Goal: Task Accomplishment & Management: Use online tool/utility

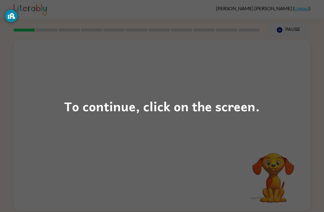
scroll to position [0, 0]
click at [193, 106] on div "To continue, click on the screen." at bounding box center [161, 106] width 195 height 20
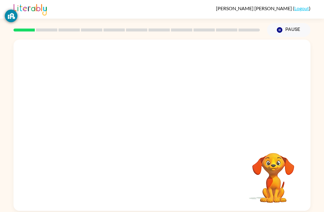
click at [189, 124] on div at bounding box center [161, 90] width 297 height 101
click at [0, 90] on div "Your browser must support playing .mp4 files to use Literably. Please try using…" at bounding box center [162, 124] width 324 height 174
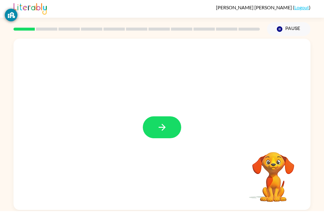
scroll to position [1, 0]
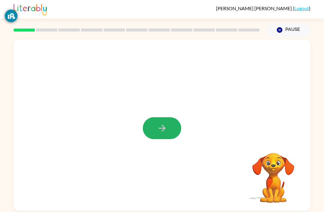
click at [163, 129] on icon "button" at bounding box center [162, 128] width 10 height 10
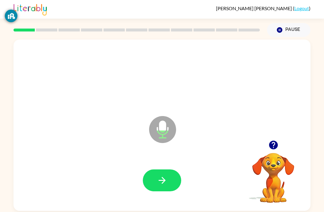
click at [162, 176] on icon "button" at bounding box center [162, 180] width 10 height 10
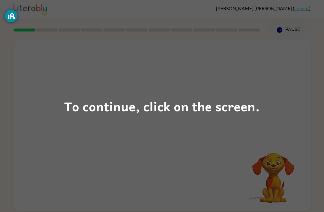
click at [222, 108] on div "To continue, click on the screen." at bounding box center [161, 106] width 195 height 20
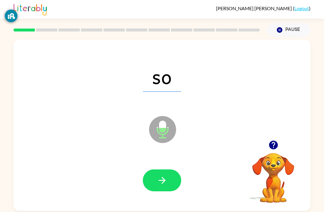
click at [169, 181] on button "button" at bounding box center [162, 180] width 38 height 22
click at [175, 186] on button "button" at bounding box center [162, 180] width 38 height 22
click at [170, 179] on button "button" at bounding box center [162, 180] width 38 height 22
click at [168, 183] on button "button" at bounding box center [162, 180] width 38 height 22
click at [170, 179] on button "button" at bounding box center [162, 180] width 38 height 22
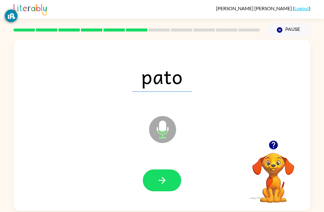
click at [171, 180] on button "button" at bounding box center [162, 180] width 38 height 22
click at [177, 178] on button "button" at bounding box center [162, 180] width 38 height 22
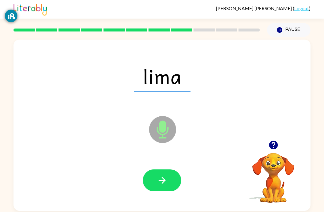
click at [172, 169] on button "button" at bounding box center [162, 180] width 38 height 22
click at [164, 177] on icon "button" at bounding box center [161, 180] width 7 height 7
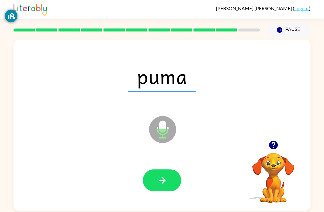
click at [176, 169] on button "button" at bounding box center [162, 180] width 38 height 22
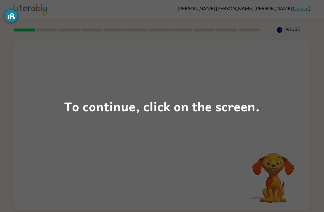
click at [226, 108] on div "To continue, click on the screen." at bounding box center [161, 106] width 195 height 20
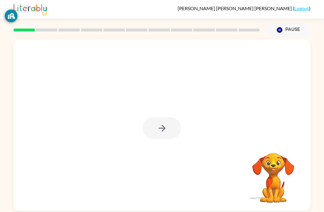
click at [171, 132] on div at bounding box center [162, 128] width 38 height 22
click at [167, 133] on div at bounding box center [162, 128] width 38 height 22
click at [166, 131] on div at bounding box center [162, 128] width 38 height 22
click at [157, 126] on div at bounding box center [162, 128] width 38 height 22
click at [154, 130] on button "button" at bounding box center [162, 128] width 38 height 22
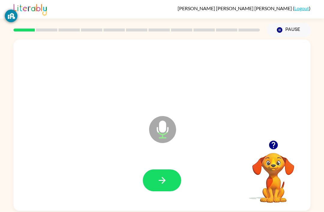
click at [168, 191] on button "button" at bounding box center [162, 180] width 38 height 22
click at [162, 172] on button "button" at bounding box center [162, 180] width 38 height 22
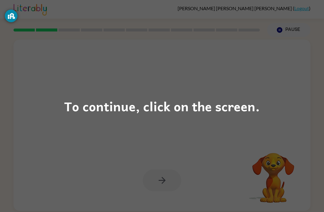
click at [71, 112] on div "To continue, click on the screen." at bounding box center [161, 106] width 195 height 20
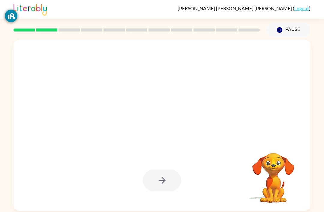
click at [71, 109] on div at bounding box center [147, 115] width 256 height 22
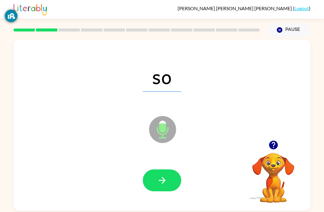
click at [166, 171] on button "button" at bounding box center [162, 180] width 38 height 22
click at [158, 184] on icon "button" at bounding box center [162, 180] width 10 height 10
click at [166, 183] on icon "button" at bounding box center [162, 180] width 10 height 10
click at [159, 182] on icon "button" at bounding box center [161, 180] width 7 height 7
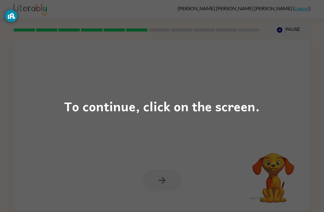
click at [76, 106] on div "To continue, click on the screen." at bounding box center [161, 106] width 195 height 20
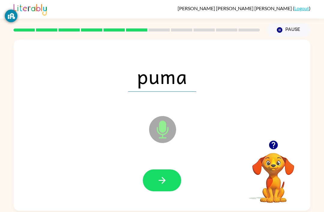
click at [165, 181] on icon "button" at bounding box center [161, 180] width 7 height 7
click at [165, 179] on icon "button" at bounding box center [162, 180] width 10 height 10
click at [169, 156] on icon "Microphone The Microphone is here when it is your turn to talk" at bounding box center [193, 137] width 90 height 45
click at [170, 181] on button "button" at bounding box center [162, 180] width 38 height 22
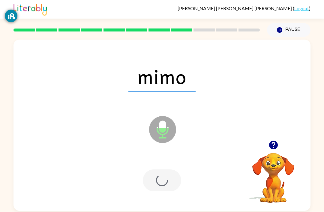
click at [157, 179] on div at bounding box center [162, 180] width 38 height 22
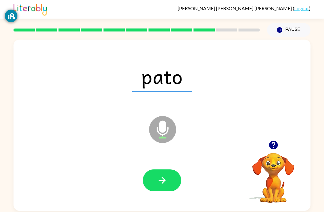
click at [157, 179] on icon "button" at bounding box center [162, 180] width 10 height 10
click at [161, 189] on button "button" at bounding box center [162, 180] width 38 height 22
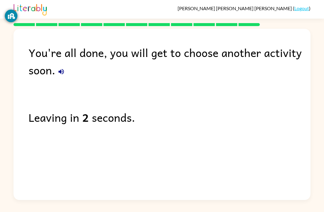
click at [63, 78] on button "button" at bounding box center [61, 72] width 12 height 12
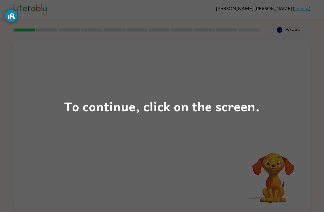
click at [318, 125] on div "To continue, click on the screen." at bounding box center [162, 106] width 324 height 212
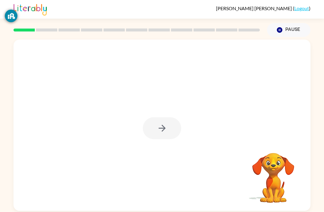
click at [158, 127] on div at bounding box center [162, 128] width 38 height 22
click at [168, 116] on div at bounding box center [161, 125] width 297 height 171
click at [160, 133] on div at bounding box center [162, 128] width 38 height 22
click at [159, 136] on div at bounding box center [162, 128] width 38 height 22
click at [5, 124] on div "Your browser must support playing .mp4 files to use Literably. Please try using…" at bounding box center [162, 124] width 324 height 174
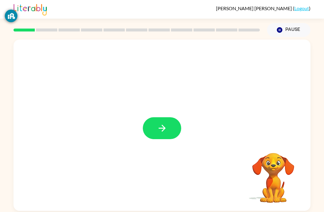
click at [160, 133] on icon "button" at bounding box center [162, 128] width 10 height 10
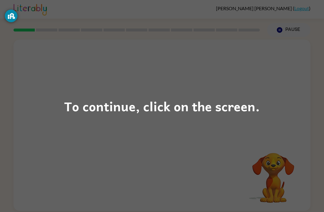
click at [188, 113] on div "To continue, click on the screen." at bounding box center [161, 106] width 195 height 20
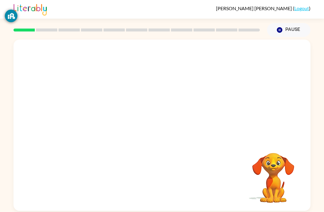
click at [322, 58] on div "Your browser must support playing .mp4 files to use Literably. Please try using…" at bounding box center [162, 124] width 324 height 174
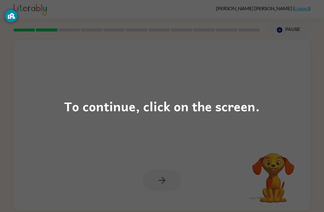
click at [213, 114] on div "To continue, click on the screen." at bounding box center [161, 106] width 195 height 20
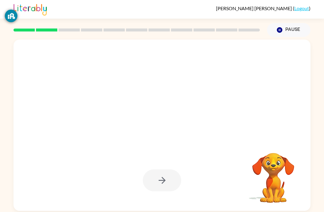
click at [212, 114] on div at bounding box center [147, 115] width 256 height 22
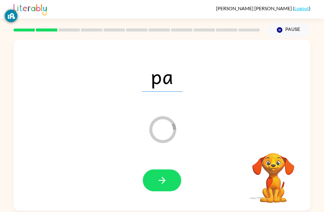
click at [172, 178] on button "button" at bounding box center [162, 180] width 38 height 22
click at [303, 78] on div "pa" at bounding box center [161, 76] width 285 height 49
click at [174, 181] on div at bounding box center [162, 180] width 38 height 22
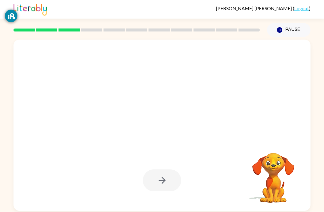
click at [172, 179] on div at bounding box center [162, 180] width 38 height 22
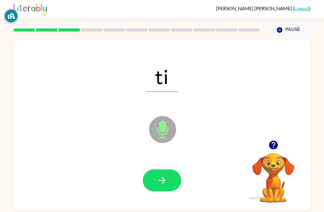
click at [160, 189] on button "button" at bounding box center [162, 180] width 38 height 22
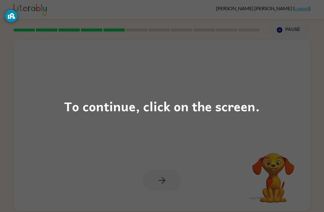
click at [152, 98] on div "To continue, click on the screen." at bounding box center [161, 106] width 195 height 20
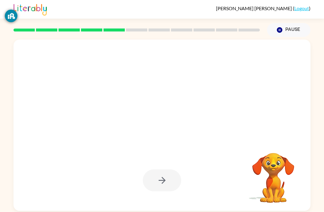
click at [152, 98] on div at bounding box center [161, 76] width 285 height 49
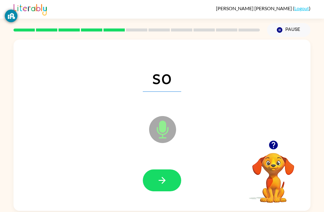
click at [177, 177] on button "button" at bounding box center [162, 180] width 38 height 22
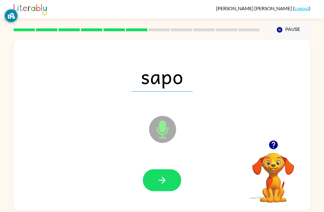
scroll to position [4, 0]
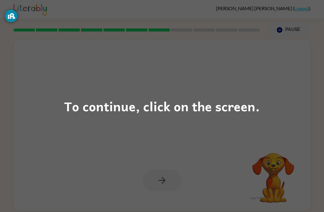
click at [138, 113] on div "To continue, click on the screen." at bounding box center [161, 106] width 195 height 20
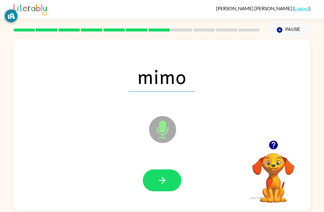
click at [315, 63] on div "mimo Microphone The Microphone is here when it is your turn to talk Your browse…" at bounding box center [162, 124] width 324 height 174
click at [172, 177] on button "button" at bounding box center [162, 180] width 38 height 22
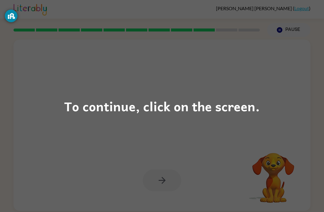
click at [216, 101] on div "To continue, click on the screen." at bounding box center [161, 106] width 195 height 20
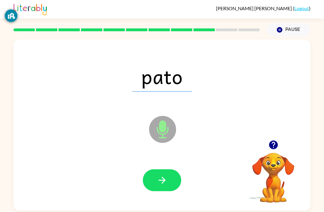
scroll to position [0, 0]
click at [161, 187] on button "button" at bounding box center [162, 180] width 38 height 22
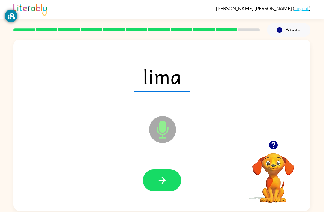
click at [51, 99] on div "lima" at bounding box center [161, 76] width 285 height 49
click at [156, 191] on button "button" at bounding box center [162, 180] width 38 height 22
click at [156, 191] on div at bounding box center [162, 180] width 38 height 22
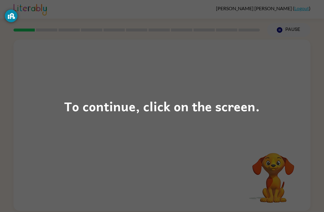
click at [121, 110] on div "To continue, click on the screen." at bounding box center [161, 106] width 195 height 20
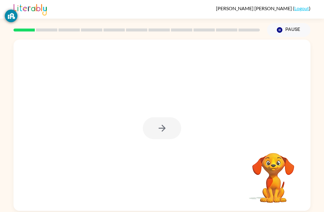
click at [175, 130] on div at bounding box center [162, 128] width 38 height 22
click at [162, 134] on div at bounding box center [162, 128] width 38 height 22
click at [171, 129] on button "button" at bounding box center [162, 128] width 38 height 22
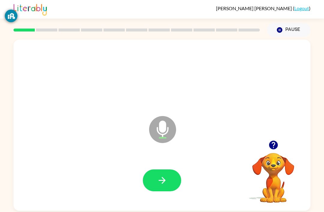
click at [173, 186] on button "button" at bounding box center [162, 180] width 38 height 22
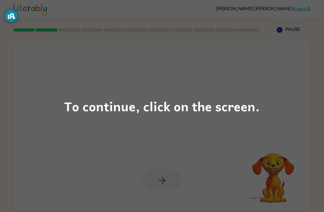
click at [222, 113] on div "To continue, click on the screen." at bounding box center [161, 106] width 195 height 20
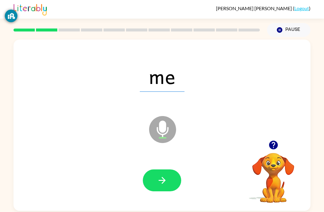
click at [177, 176] on button "button" at bounding box center [162, 180] width 38 height 22
click at [175, 175] on button "button" at bounding box center [162, 180] width 38 height 22
click at [163, 177] on icon "button" at bounding box center [162, 180] width 10 height 10
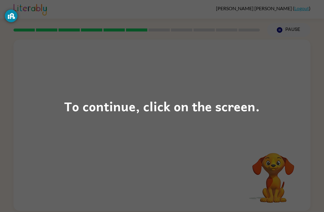
click at [229, 99] on div "To continue, click on the screen." at bounding box center [161, 106] width 195 height 20
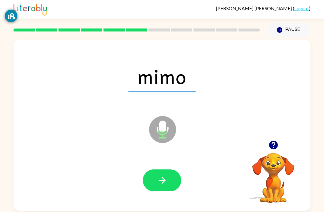
click at [169, 179] on button "button" at bounding box center [162, 180] width 38 height 22
click at [176, 168] on div at bounding box center [161, 180] width 285 height 49
click at [160, 183] on icon "button" at bounding box center [162, 180] width 10 height 10
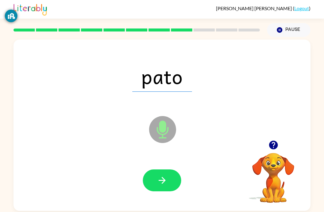
click at [158, 179] on icon "button" at bounding box center [162, 180] width 10 height 10
click at [177, 184] on button "button" at bounding box center [162, 180] width 38 height 22
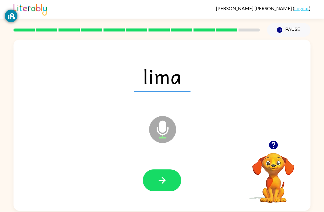
click at [166, 182] on icon "button" at bounding box center [162, 180] width 10 height 10
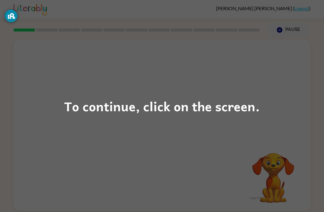
click at [123, 139] on div "To continue, click on the screen." at bounding box center [162, 106] width 324 height 212
click at [228, 124] on div "To continue, click on the screen." at bounding box center [162, 106] width 324 height 212
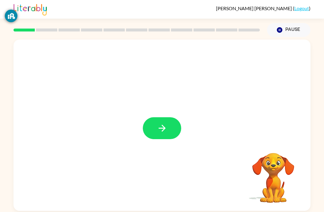
click at [167, 127] on icon "button" at bounding box center [162, 128] width 10 height 10
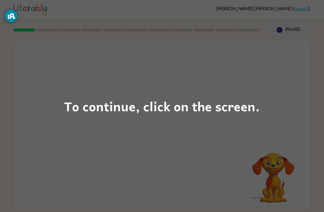
click at [146, 99] on div "To continue, click on the screen." at bounding box center [161, 106] width 195 height 20
click at [148, 114] on div "To continue, click on the screen." at bounding box center [161, 106] width 195 height 20
click at [153, 112] on div "To continue, click on the screen." at bounding box center [161, 106] width 195 height 20
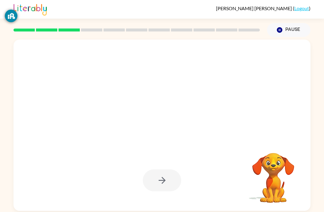
click at [157, 111] on div at bounding box center [147, 115] width 256 height 22
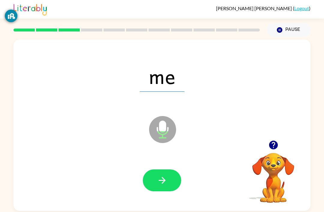
scroll to position [1, 0]
click at [282, 182] on video "Your browser must support playing .mp4 files to use Literably. Please try using…" at bounding box center [273, 174] width 60 height 60
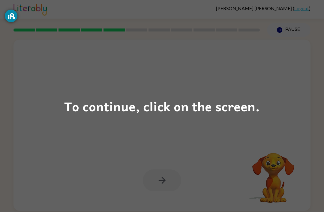
click at [123, 109] on div "To continue, click on the screen." at bounding box center [161, 106] width 195 height 20
click at [169, 115] on div "To continue, click on the screen." at bounding box center [161, 106] width 195 height 20
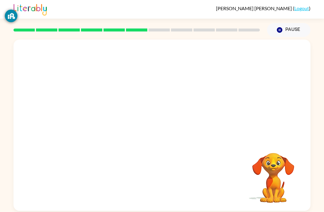
click at [269, 168] on video "Your browser must support playing .mp4 files to use Literably. Please try using…" at bounding box center [273, 174] width 60 height 60
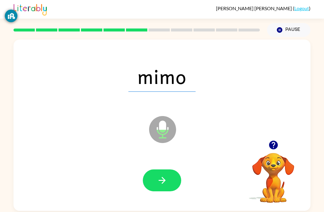
click at [174, 81] on span "mimo" at bounding box center [161, 76] width 67 height 31
click at [162, 124] on icon "Microphone The Microphone is here when it is your turn to talk" at bounding box center [193, 137] width 90 height 45
click at [168, 132] on icon at bounding box center [162, 129] width 27 height 27
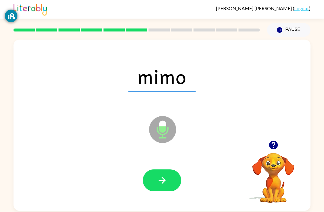
click at [165, 115] on icon "Microphone The Microphone is here when it is your turn to talk" at bounding box center [193, 137] width 90 height 45
click at [166, 115] on icon "Microphone The Microphone is here when it is your turn to talk" at bounding box center [193, 137] width 90 height 45
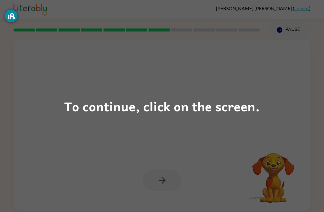
click at [151, 105] on div "To continue, click on the screen." at bounding box center [161, 106] width 195 height 20
click at [63, 103] on div "To continue, click on the screen." at bounding box center [162, 106] width 324 height 212
click at [178, 112] on div "To continue, click on the screen." at bounding box center [161, 106] width 195 height 20
click at [177, 112] on div at bounding box center [147, 115] width 256 height 22
click at [273, 153] on div "To continue, click on the screen." at bounding box center [162, 106] width 324 height 212
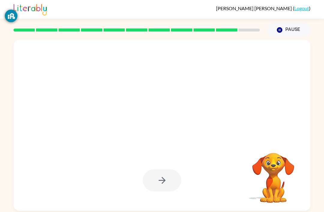
click at [37, 27] on div at bounding box center [136, 29] width 253 height 21
click at [52, 25] on div at bounding box center [136, 29] width 253 height 21
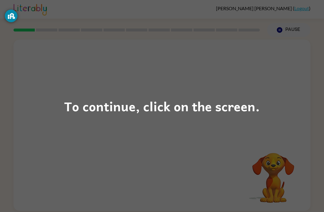
click at [183, 103] on div "To continue, click on the screen." at bounding box center [161, 106] width 195 height 20
click at [198, 99] on div "To continue, click on the screen." at bounding box center [161, 106] width 195 height 20
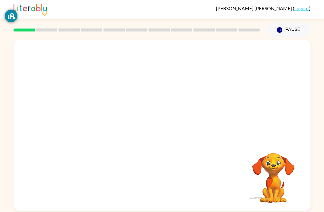
click at [212, 106] on div "Your browser must support playing .mp4 files to use Literably. Please try using…" at bounding box center [161, 125] width 297 height 171
click at [166, 126] on icon "button" at bounding box center [162, 128] width 10 height 10
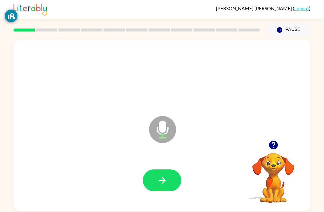
click at [164, 176] on button "button" at bounding box center [162, 180] width 38 height 22
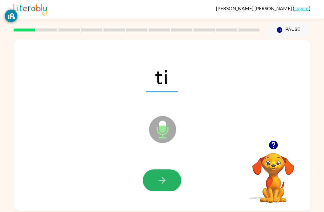
click at [179, 179] on button "button" at bounding box center [162, 180] width 38 height 22
click at [179, 179] on div at bounding box center [162, 180] width 38 height 22
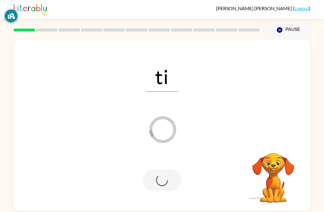
click at [167, 182] on div at bounding box center [162, 180] width 38 height 22
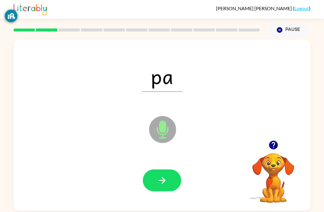
click at [182, 173] on div at bounding box center [161, 180] width 285 height 49
click at [172, 173] on button "button" at bounding box center [162, 180] width 38 height 22
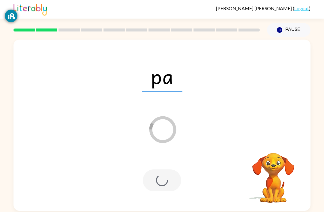
click at [169, 184] on div at bounding box center [162, 180] width 38 height 22
click at [169, 183] on div at bounding box center [162, 180] width 38 height 22
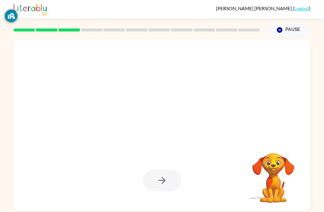
click at [154, 182] on div at bounding box center [162, 180] width 38 height 22
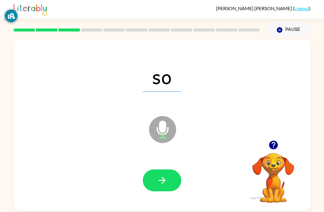
click at [160, 175] on icon "button" at bounding box center [162, 180] width 10 height 10
click at [169, 169] on button "button" at bounding box center [162, 180] width 38 height 22
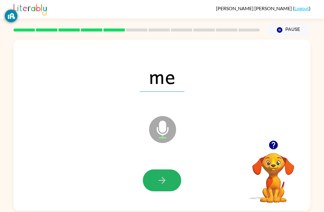
click at [157, 175] on icon "button" at bounding box center [162, 180] width 10 height 10
click at [157, 169] on div at bounding box center [162, 180] width 38 height 22
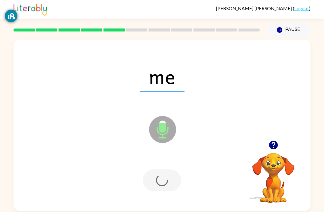
click at [166, 169] on div at bounding box center [162, 180] width 38 height 22
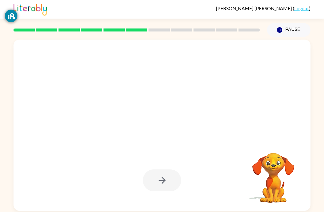
click at [167, 170] on div at bounding box center [161, 180] width 285 height 49
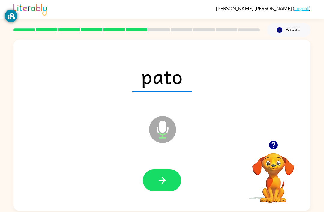
click at [168, 179] on button "button" at bounding box center [162, 180] width 38 height 22
click at [171, 169] on button "button" at bounding box center [162, 180] width 38 height 22
click at [157, 169] on button "button" at bounding box center [162, 180] width 38 height 22
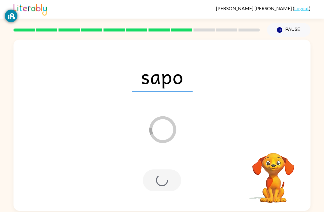
click at [167, 169] on div at bounding box center [162, 180] width 38 height 22
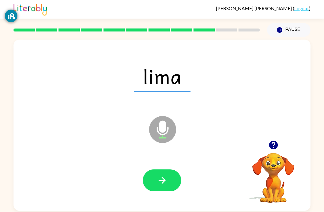
click at [185, 165] on div at bounding box center [161, 180] width 285 height 49
click at [172, 169] on button "button" at bounding box center [162, 180] width 38 height 22
click at [179, 172] on div at bounding box center [162, 180] width 38 height 22
click at [166, 169] on button "button" at bounding box center [162, 180] width 38 height 22
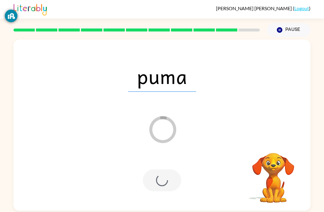
click at [154, 171] on div at bounding box center [162, 180] width 38 height 22
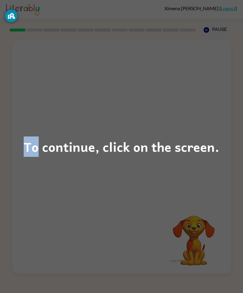
click at [141, 154] on div "To continue, click on the screen." at bounding box center [121, 146] width 195 height 20
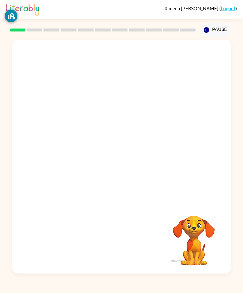
click at [139, 143] on div at bounding box center [121, 121] width 219 height 163
click at [4, 16] on div "Ximena Guerrero Godinez ( Logout )" at bounding box center [121, 9] width 243 height 19
click at [130, 170] on button "button" at bounding box center [121, 160] width 38 height 22
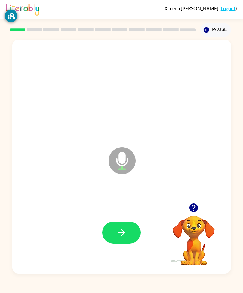
click at [129, 212] on button "button" at bounding box center [121, 233] width 38 height 22
click at [136, 212] on div at bounding box center [121, 233] width 38 height 22
click at [132, 212] on button "button" at bounding box center [121, 233] width 38 height 22
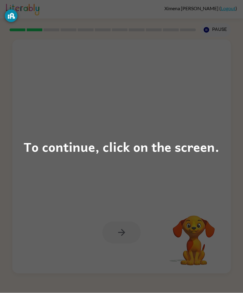
click at [119, 149] on div "To continue, click on the screen." at bounding box center [121, 146] width 195 height 20
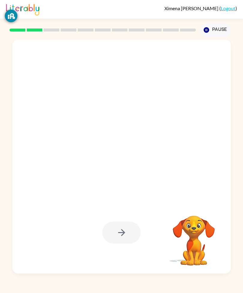
click at [129, 150] on div at bounding box center [107, 146] width 178 height 42
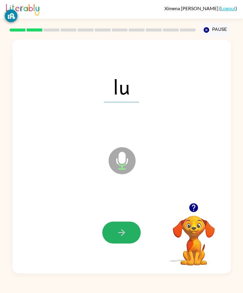
click at [131, 212] on button "button" at bounding box center [121, 233] width 38 height 22
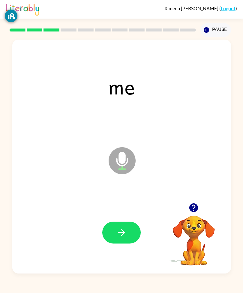
click at [129, 212] on button "button" at bounding box center [121, 233] width 38 height 22
click at [132, 212] on div at bounding box center [121, 233] width 207 height 70
click at [132, 212] on button "button" at bounding box center [121, 233] width 38 height 22
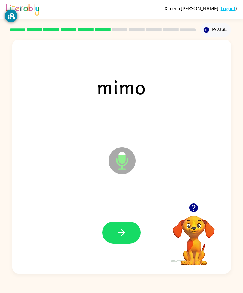
scroll to position [0, 0]
click at [131, 212] on button "button" at bounding box center [121, 233] width 38 height 22
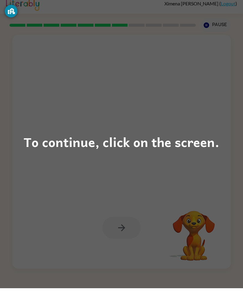
scroll to position [19, 0]
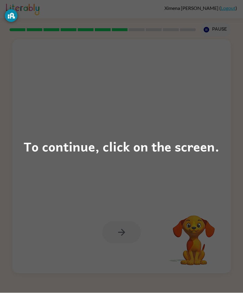
click at [130, 147] on div "To continue, click on the screen." at bounding box center [121, 146] width 195 height 20
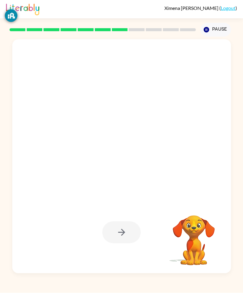
click at [142, 164] on div at bounding box center [121, 157] width 219 height 234
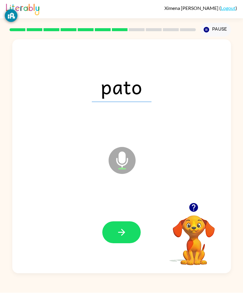
click at [126, 212] on button "button" at bounding box center [121, 233] width 38 height 22
click at [131, 212] on div at bounding box center [121, 233] width 207 height 70
click at [130, 212] on div at bounding box center [121, 233] width 207 height 70
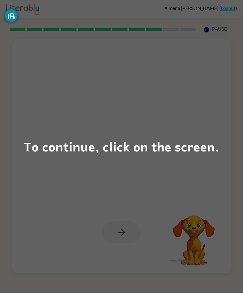
click at [109, 131] on div "To continue, click on the screen." at bounding box center [121, 146] width 243 height 293
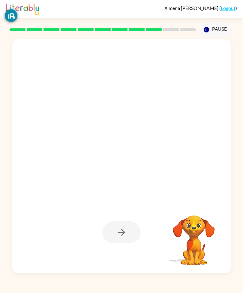
click at [125, 161] on div at bounding box center [121, 157] width 219 height 234
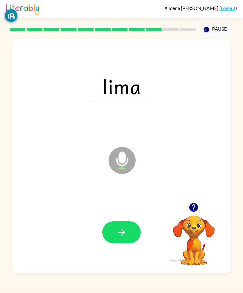
click at [122, 212] on button "button" at bounding box center [121, 233] width 38 height 22
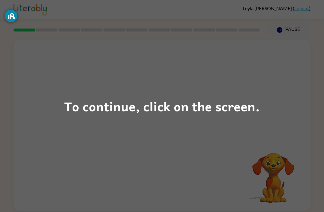
click at [209, 90] on div "To continue, click on the screen." at bounding box center [162, 106] width 324 height 212
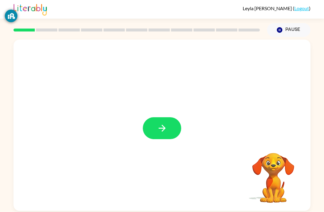
click at [177, 131] on button "button" at bounding box center [162, 128] width 38 height 22
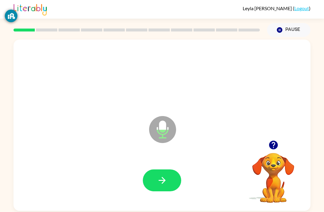
click at [175, 184] on button "button" at bounding box center [162, 180] width 38 height 22
click at [167, 182] on icon "button" at bounding box center [162, 180] width 10 height 10
click at [172, 186] on button "button" at bounding box center [162, 180] width 38 height 22
click at [162, 179] on icon "button" at bounding box center [161, 180] width 7 height 7
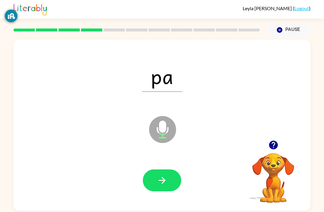
click at [174, 182] on button "button" at bounding box center [162, 180] width 38 height 22
click at [161, 182] on icon "button" at bounding box center [162, 180] width 10 height 10
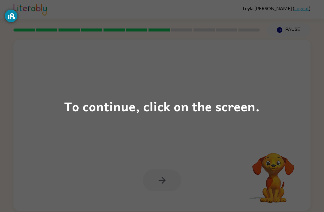
scroll to position [5, 0]
click at [87, 107] on div "To continue, click on the screen." at bounding box center [161, 106] width 195 height 20
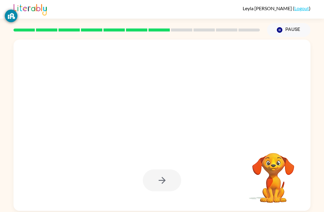
click at [87, 107] on div at bounding box center [147, 115] width 256 height 22
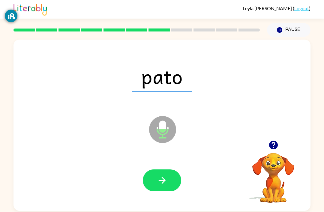
click at [168, 178] on button "button" at bounding box center [162, 180] width 38 height 22
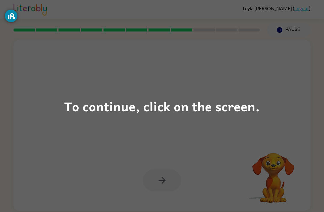
click at [219, 97] on div "To continue, click on the screen." at bounding box center [161, 106] width 195 height 20
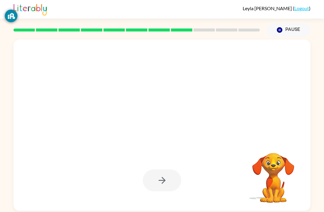
click at [219, 112] on div at bounding box center [147, 115] width 256 height 22
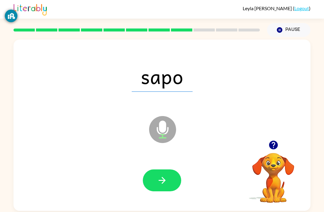
click at [166, 180] on icon "button" at bounding box center [162, 180] width 10 height 10
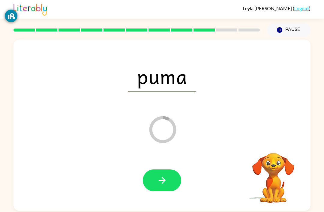
click at [181, 190] on div at bounding box center [161, 180] width 285 height 49
click at [174, 177] on button "button" at bounding box center [162, 180] width 38 height 22
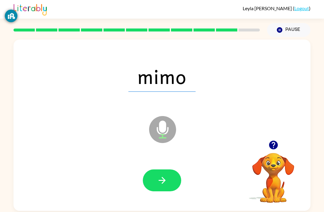
click at [169, 181] on button "button" at bounding box center [162, 180] width 38 height 22
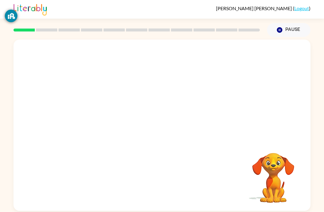
click at [295, 191] on video "Your browser must support playing .mp4 files to use Literably. Please try using…" at bounding box center [273, 174] width 60 height 60
click at [294, 191] on video "Your browser must support playing .mp4 files to use Literably. Please try using…" at bounding box center [273, 174] width 60 height 60
click at [291, 184] on video "Your browser must support playing .mp4 files to use Literably. Please try using…" at bounding box center [273, 174] width 60 height 60
click at [273, 188] on video "Your browser must support playing .mp4 files to use Literably. Please try using…" at bounding box center [273, 174] width 60 height 60
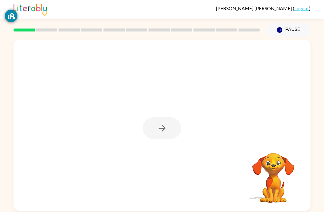
click at [212, 151] on div at bounding box center [161, 125] width 297 height 171
click at [160, 132] on div at bounding box center [162, 128] width 38 height 22
click at [162, 133] on div at bounding box center [162, 128] width 38 height 22
click at [159, 119] on button "button" at bounding box center [162, 128] width 38 height 22
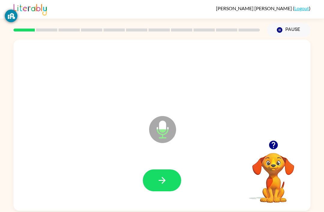
click at [168, 179] on button "button" at bounding box center [162, 180] width 38 height 22
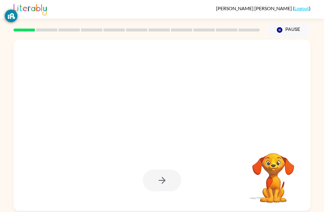
click at [227, 34] on div at bounding box center [136, 29] width 253 height 21
click at [160, 181] on div at bounding box center [162, 180] width 38 height 22
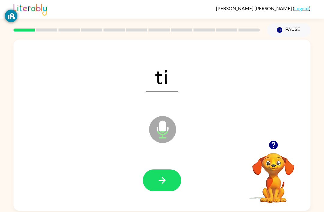
click at [159, 171] on button "button" at bounding box center [162, 180] width 38 height 22
click at [171, 172] on button "button" at bounding box center [162, 180] width 38 height 22
click at [166, 175] on button "button" at bounding box center [162, 180] width 38 height 22
click at [174, 180] on button "button" at bounding box center [162, 180] width 38 height 22
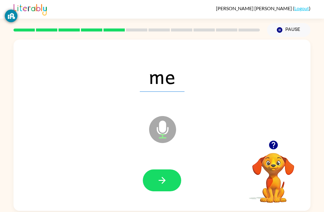
click at [174, 186] on button "button" at bounding box center [162, 180] width 38 height 22
click at [172, 170] on button "button" at bounding box center [162, 180] width 38 height 22
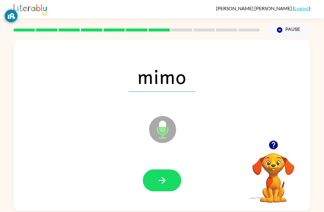
click at [169, 169] on button "button" at bounding box center [162, 180] width 38 height 22
click at [168, 169] on button "button" at bounding box center [162, 180] width 38 height 22
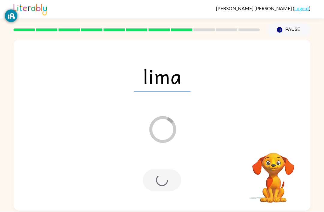
scroll to position [10, 0]
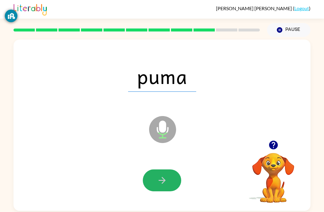
click at [172, 175] on button "button" at bounding box center [162, 180] width 38 height 22
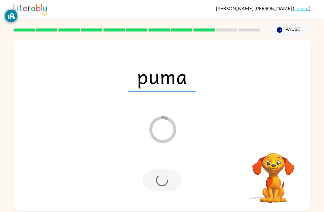
click at [321, 108] on div "puma Loader Your response is being sent to our graders Your browser must suppor…" at bounding box center [162, 124] width 324 height 174
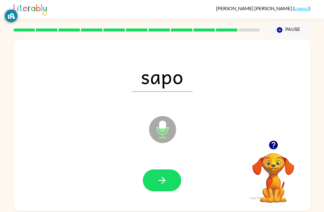
click at [170, 172] on button "button" at bounding box center [162, 180] width 38 height 22
